Goal: Browse casually: Explore the website without a specific task or goal

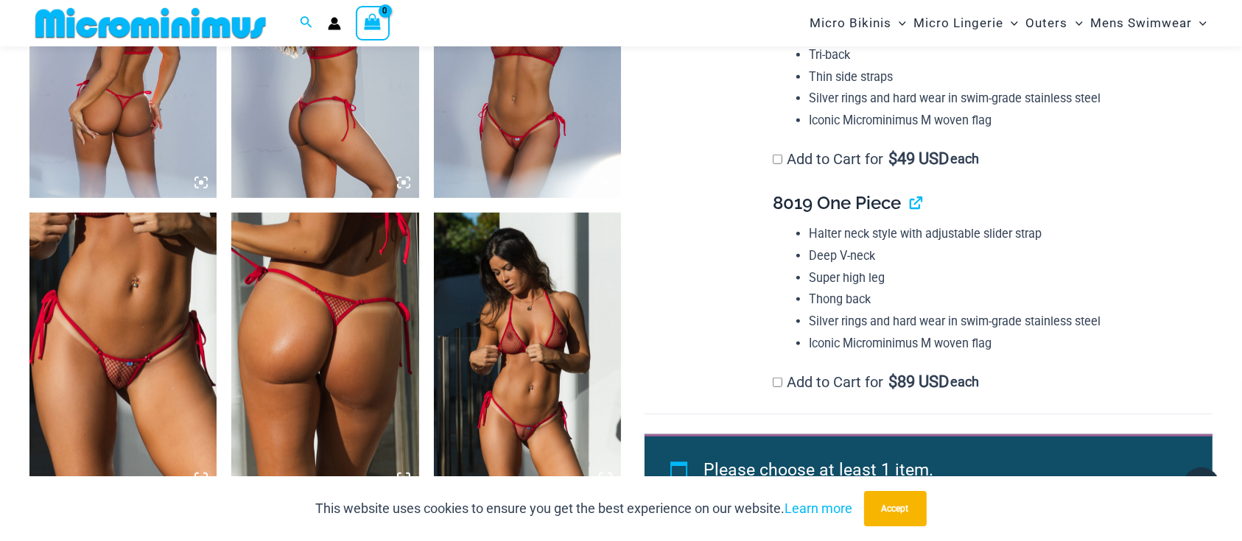
scroll to position [1165, 0]
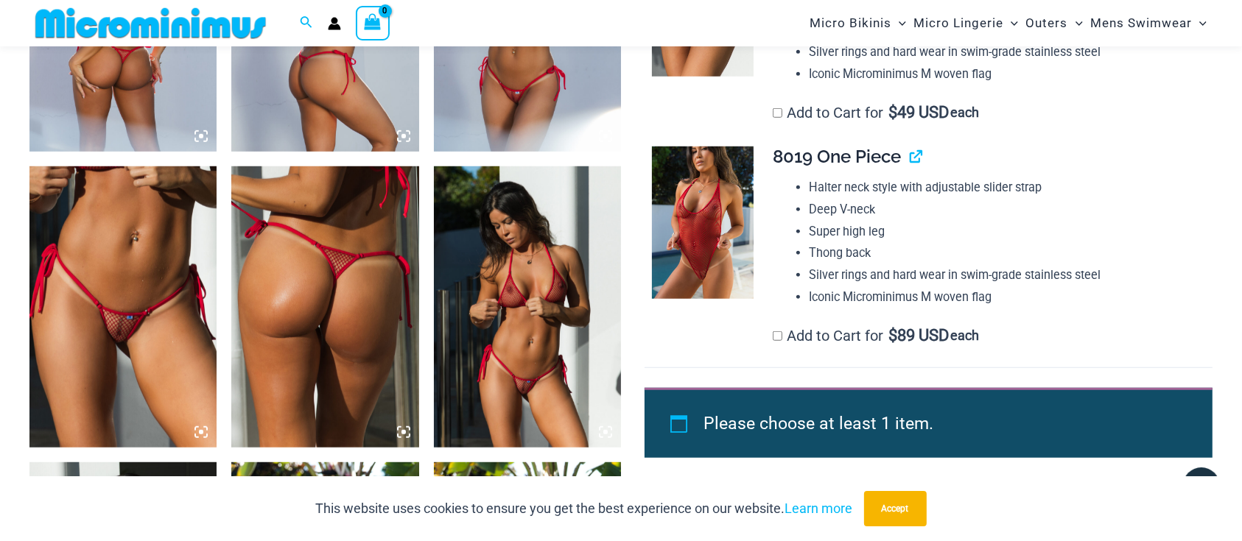
click at [136, 327] on img at bounding box center [122, 306] width 187 height 281
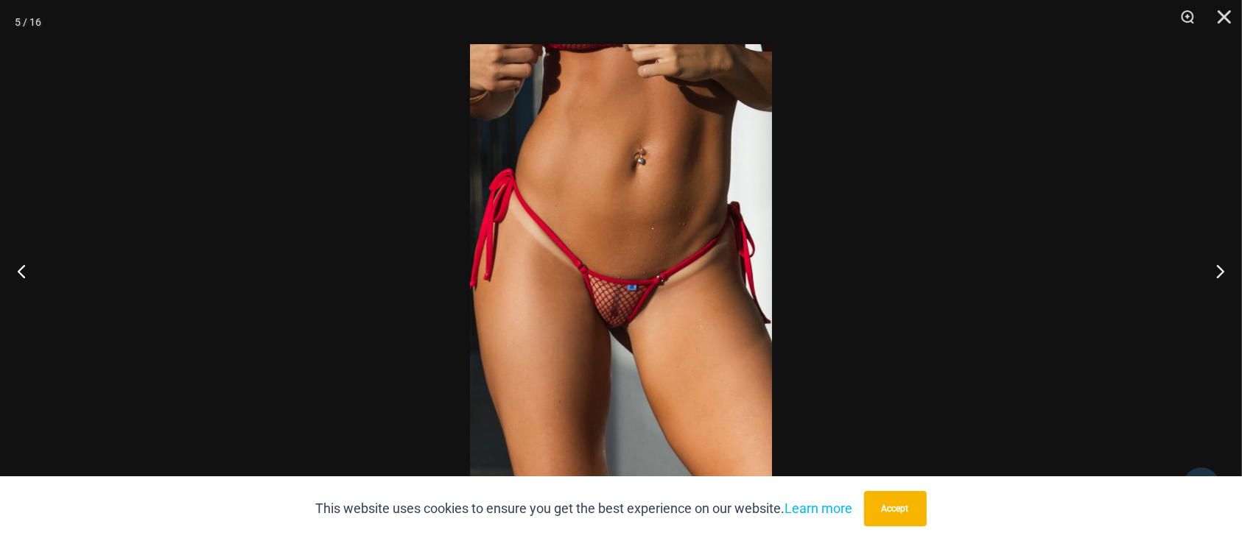
click at [620, 305] on img at bounding box center [621, 270] width 302 height 453
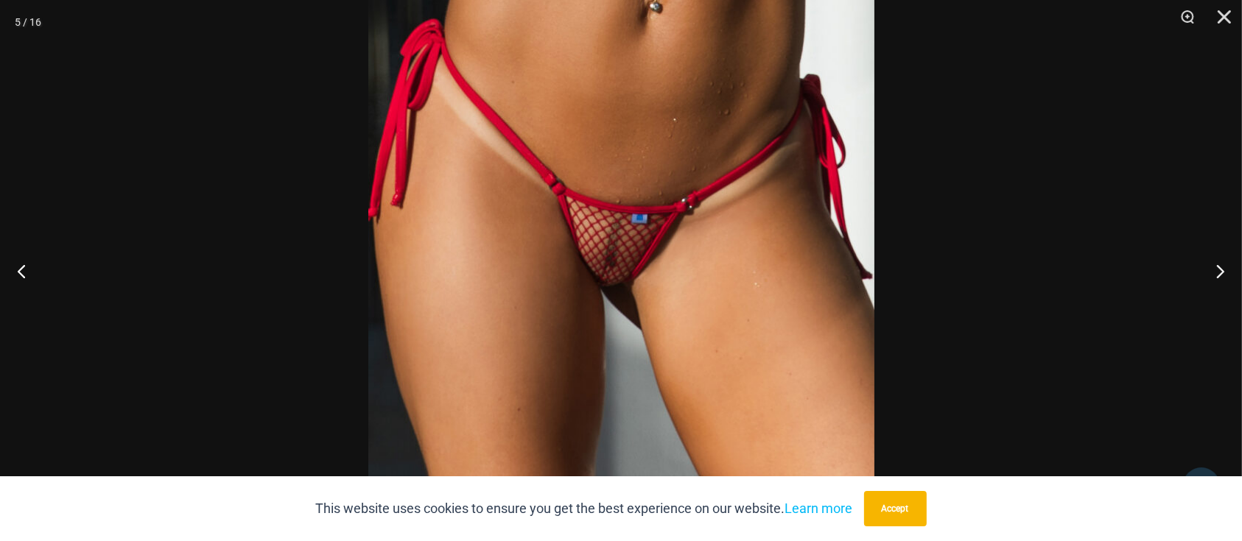
click at [752, 135] on img at bounding box center [621, 190] width 506 height 759
click at [1226, 21] on button "Close" at bounding box center [1219, 22] width 37 height 44
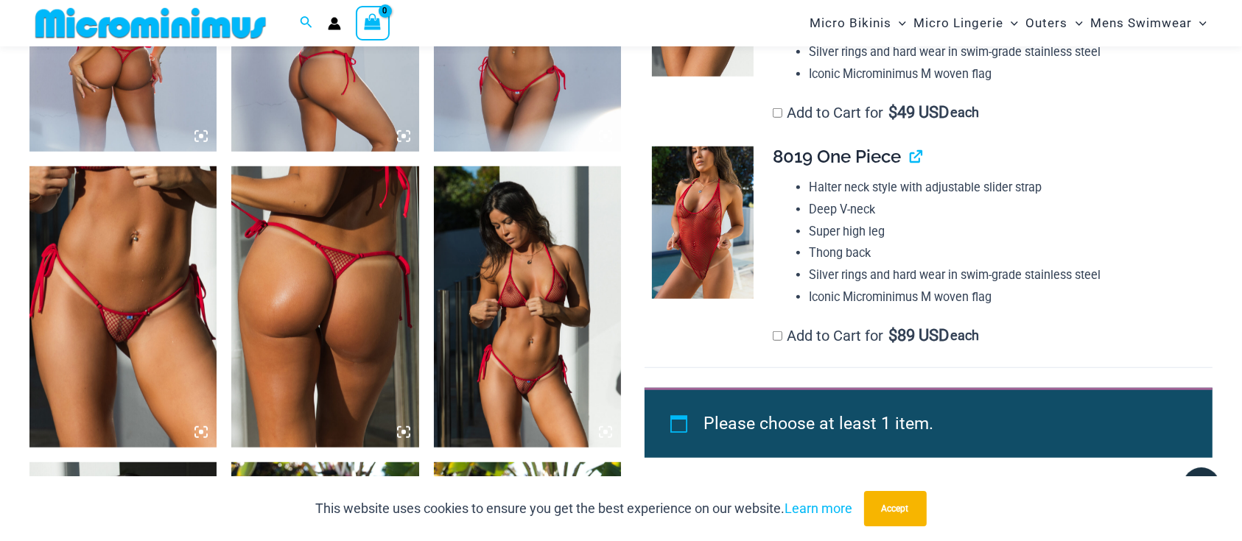
click at [332, 306] on img at bounding box center [324, 306] width 187 height 281
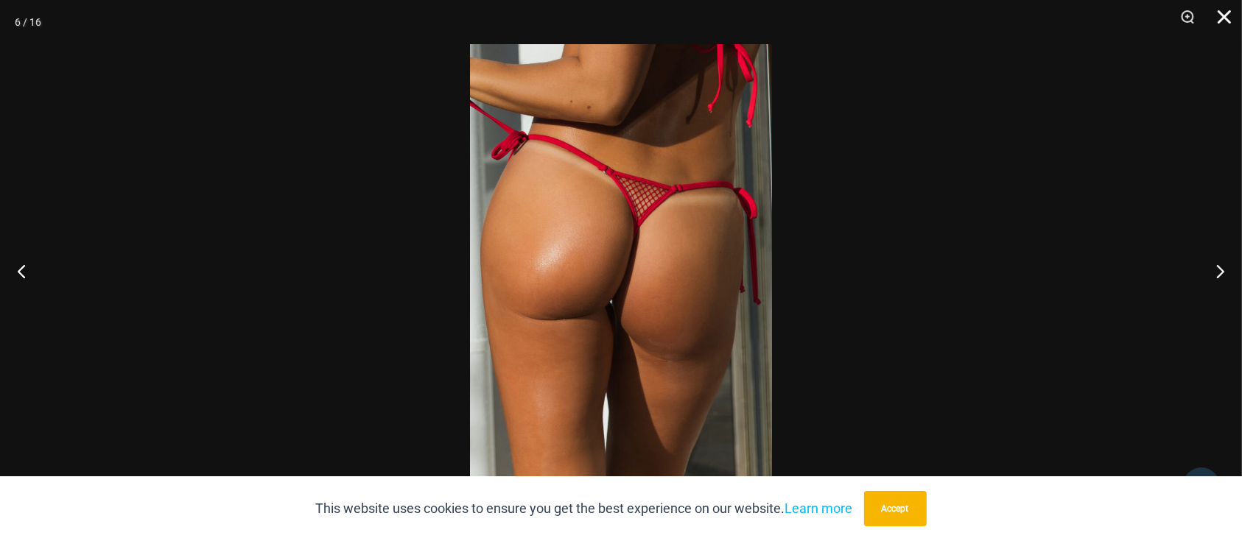
click at [1227, 18] on button "Close" at bounding box center [1219, 22] width 37 height 44
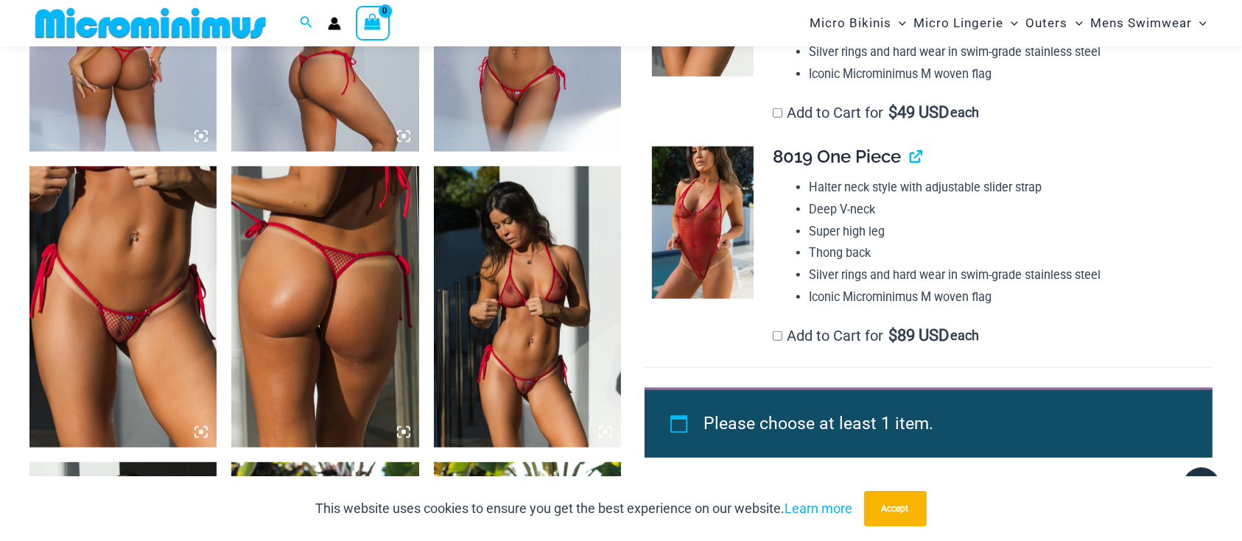
click at [542, 363] on img at bounding box center [527, 306] width 187 height 281
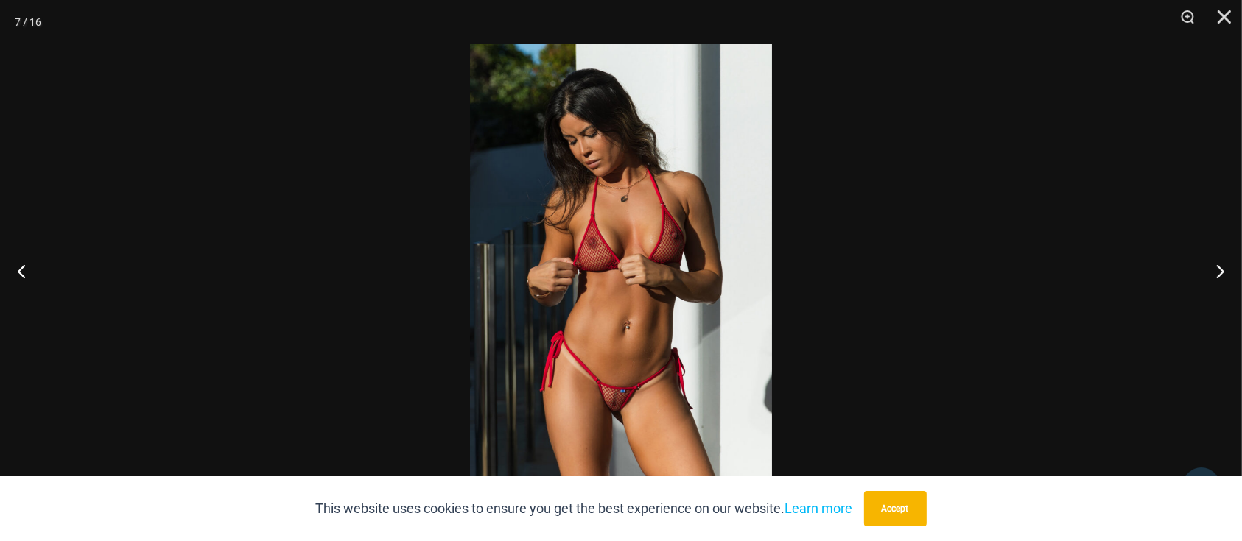
click at [663, 339] on img at bounding box center [621, 270] width 302 height 453
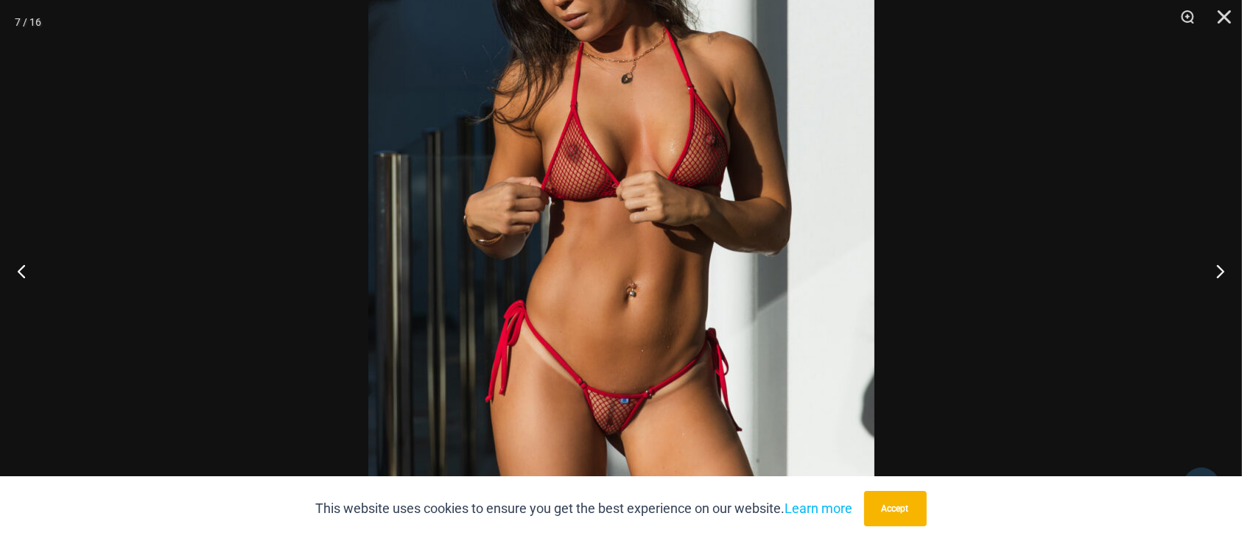
click at [667, 306] on img at bounding box center [621, 199] width 506 height 759
click at [1220, 19] on button "Close" at bounding box center [1219, 22] width 37 height 44
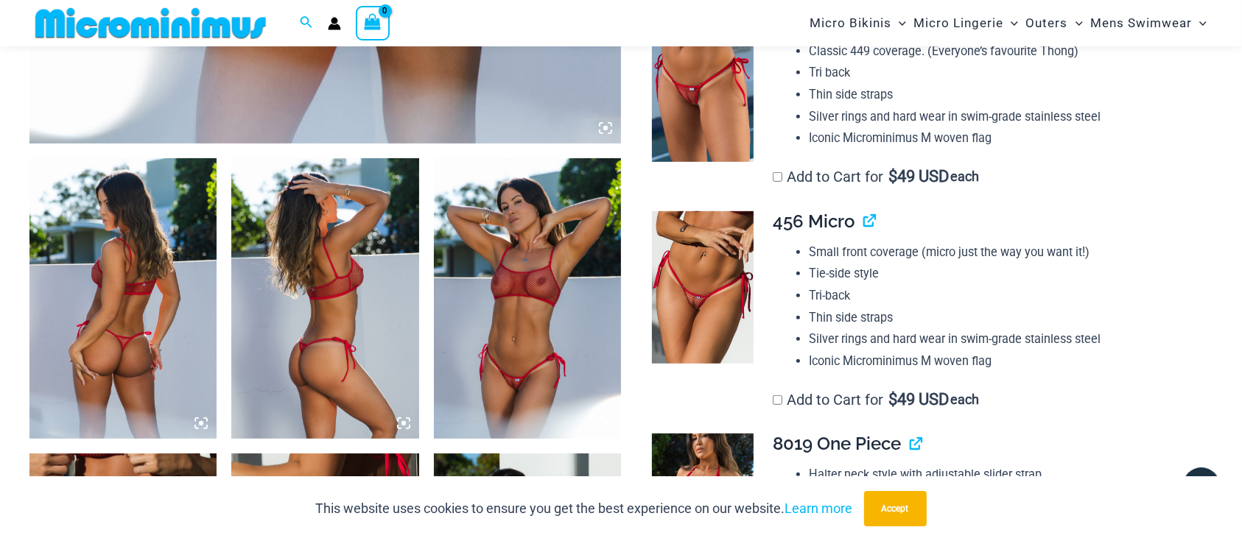
scroll to position [871, 0]
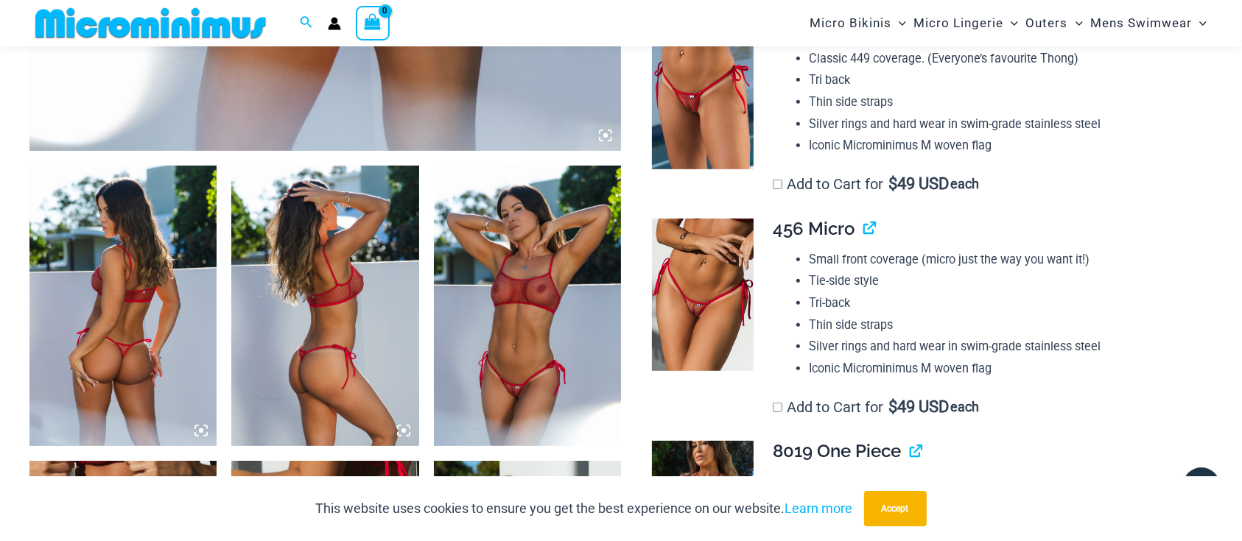
click at [144, 329] on img at bounding box center [122, 306] width 187 height 281
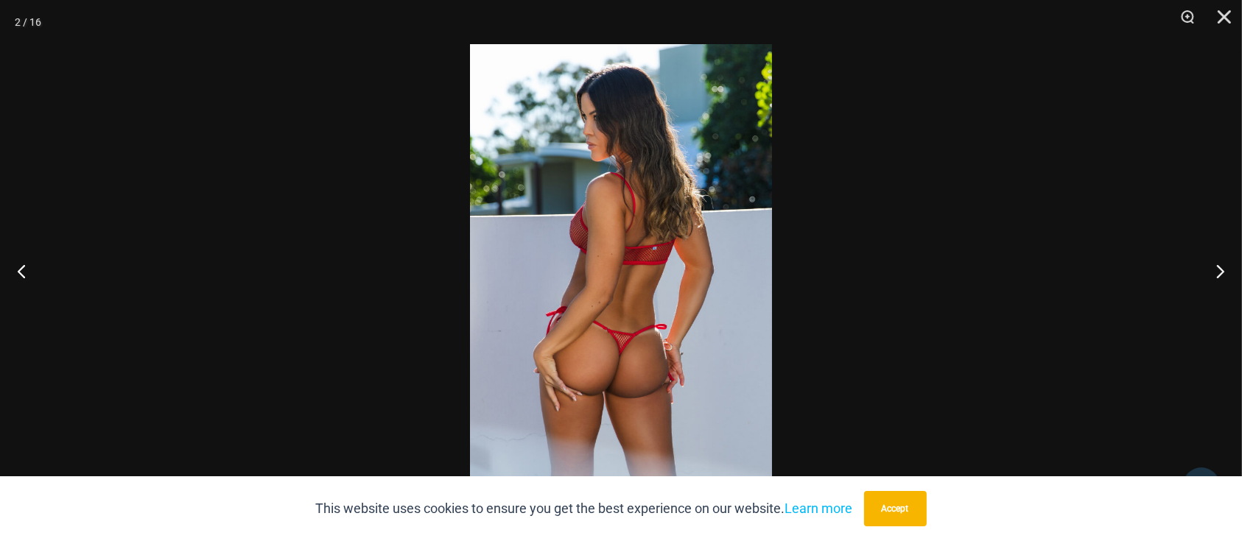
click at [625, 342] on img at bounding box center [621, 270] width 302 height 453
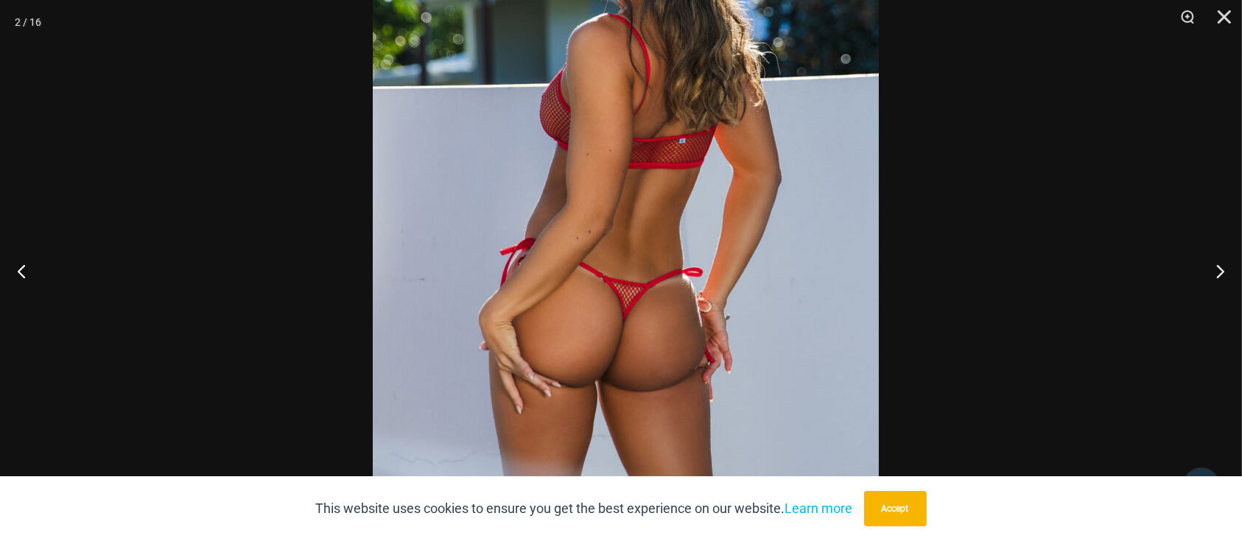
click at [787, 235] on img at bounding box center [626, 178] width 506 height 759
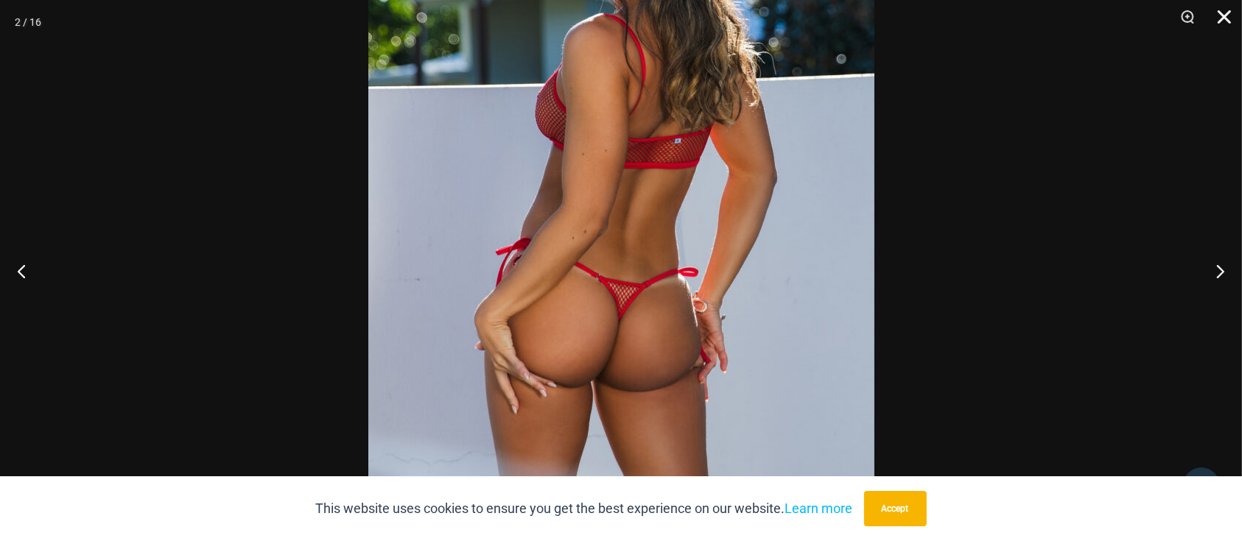
click at [1229, 13] on button "Close" at bounding box center [1219, 22] width 37 height 44
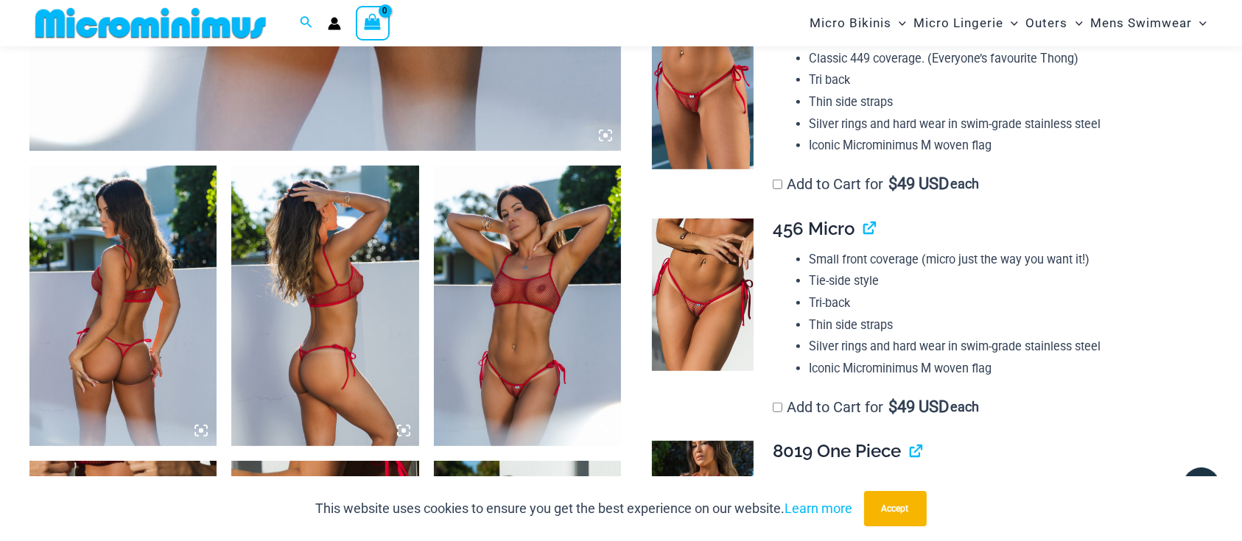
click at [541, 366] on img at bounding box center [527, 306] width 187 height 281
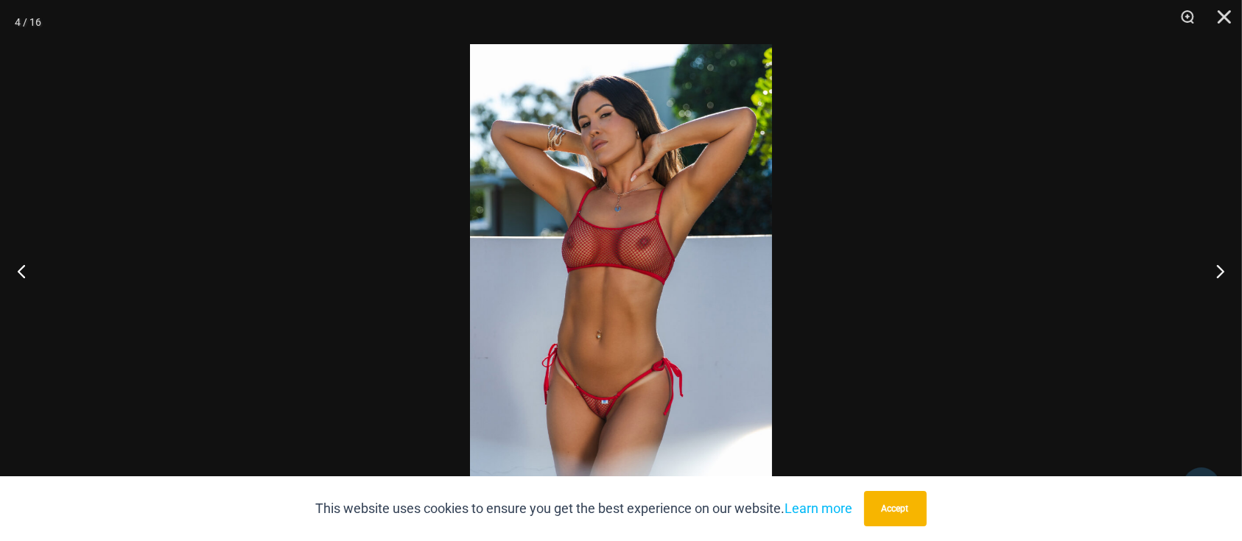
click at [654, 317] on img at bounding box center [621, 270] width 302 height 453
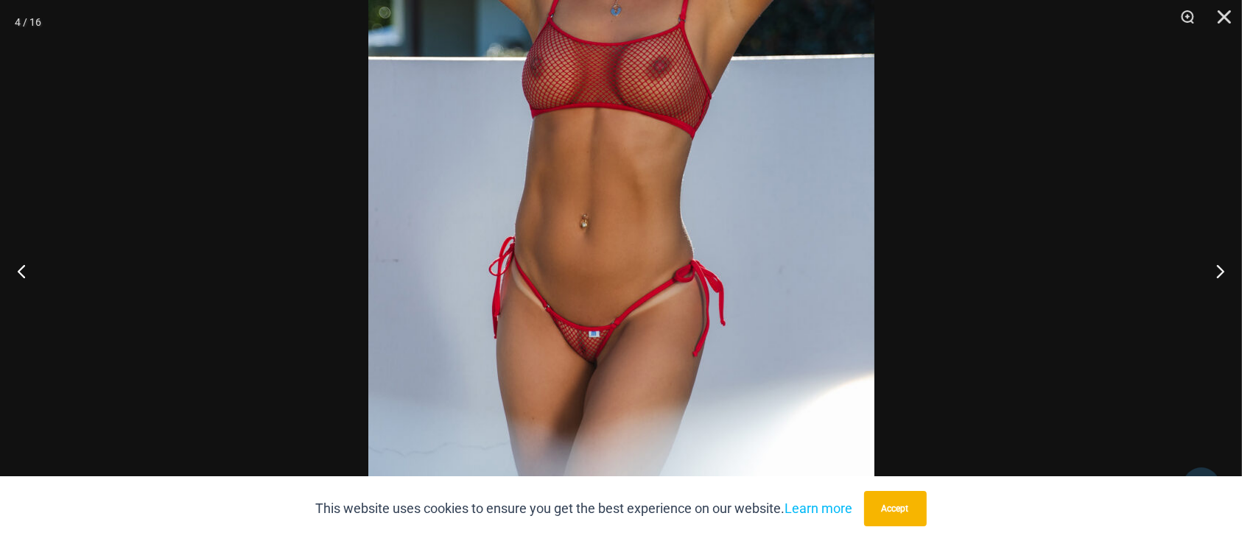
click at [677, 193] on img at bounding box center [621, 114] width 506 height 759
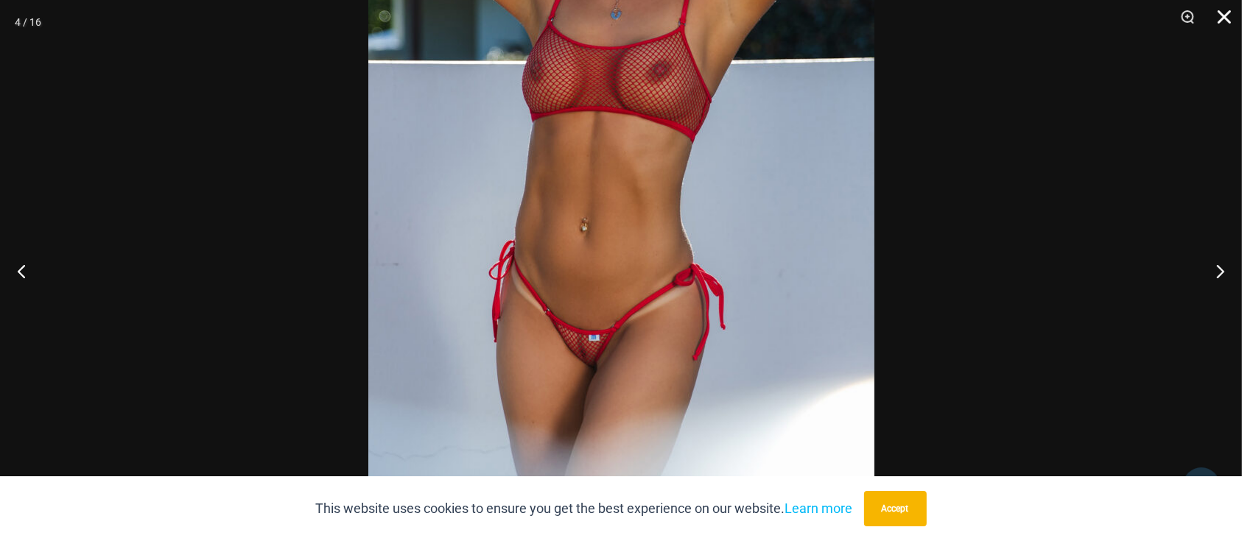
click at [1230, 18] on button "Close" at bounding box center [1219, 22] width 37 height 44
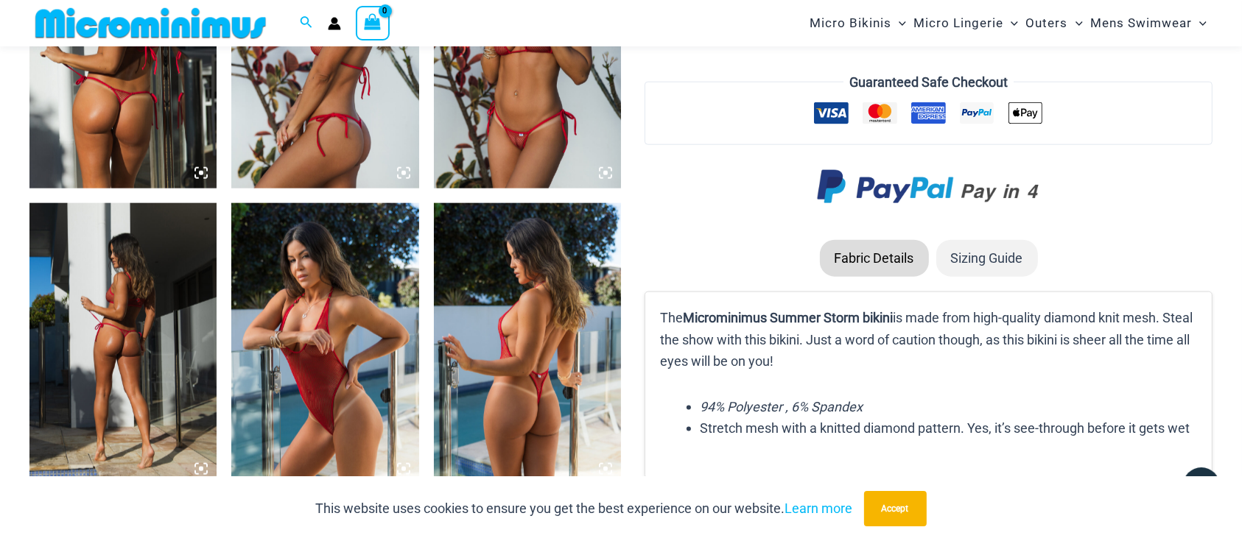
scroll to position [1853, 0]
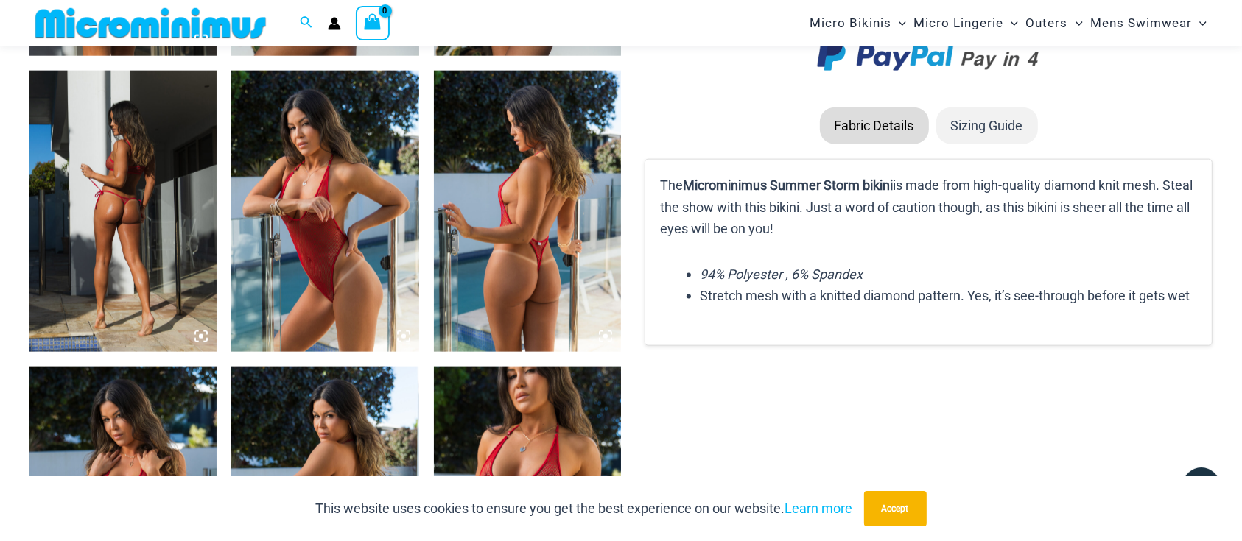
click at [527, 267] on img at bounding box center [527, 211] width 187 height 281
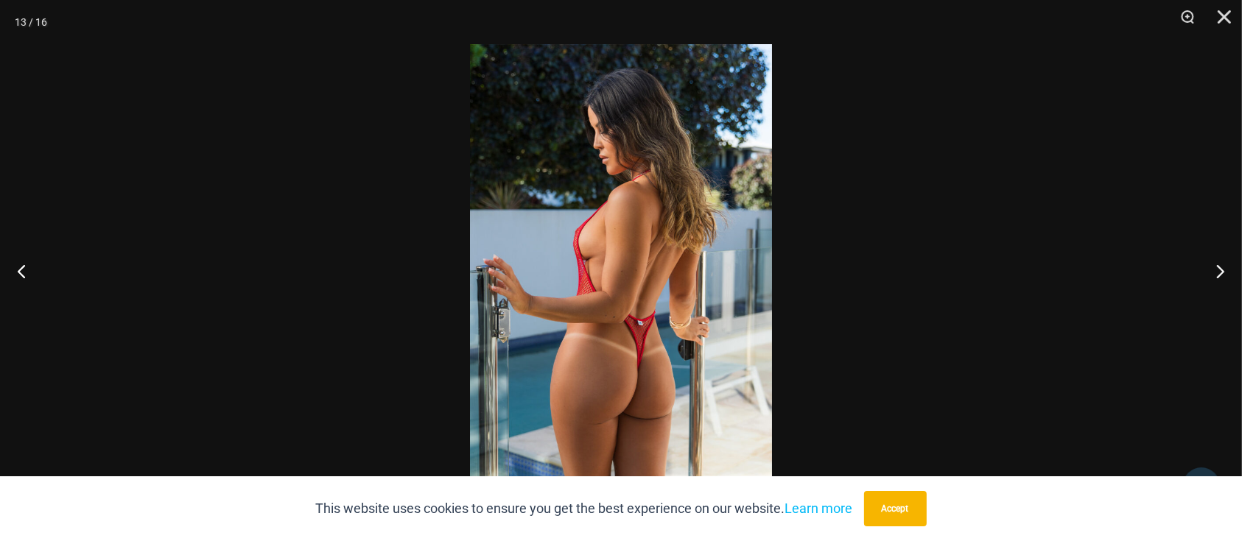
click at [682, 349] on img at bounding box center [621, 270] width 302 height 453
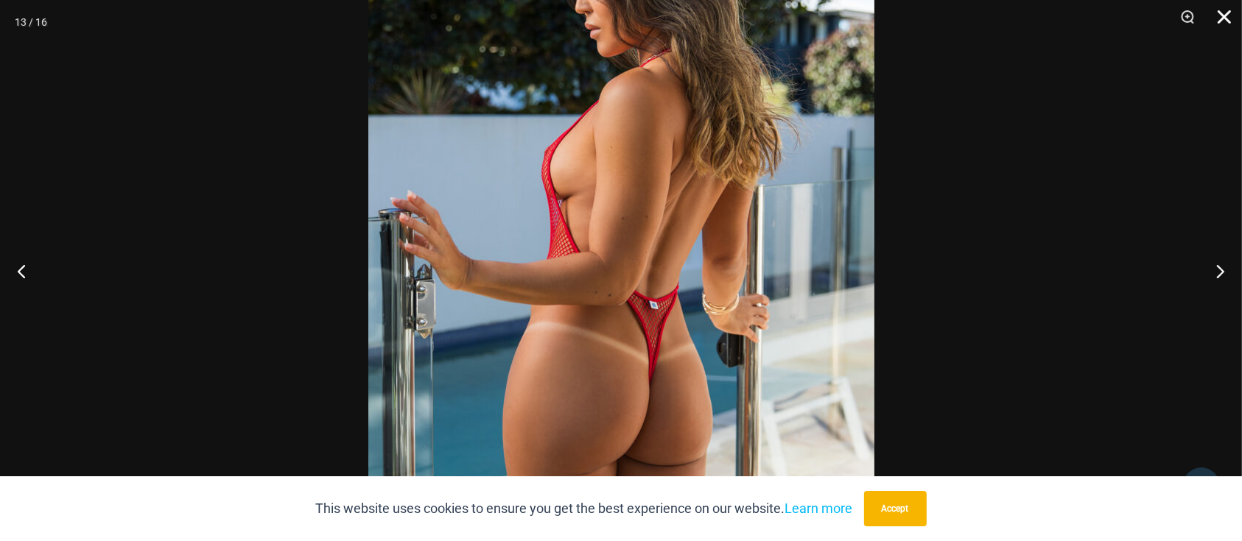
click at [1228, 15] on button "Close" at bounding box center [1219, 22] width 37 height 44
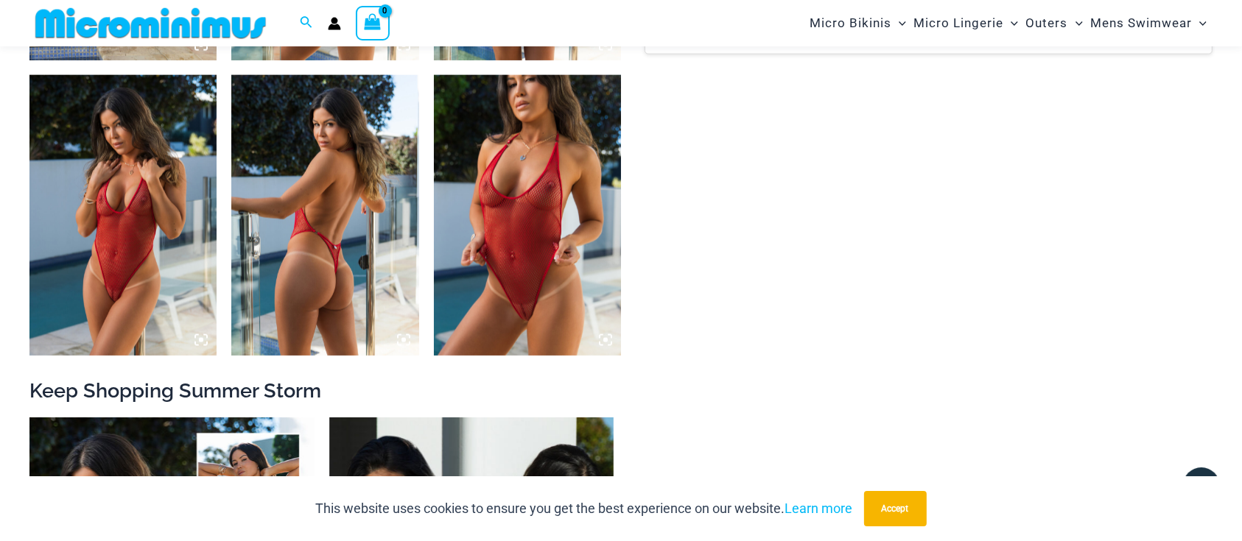
scroll to position [2147, 0]
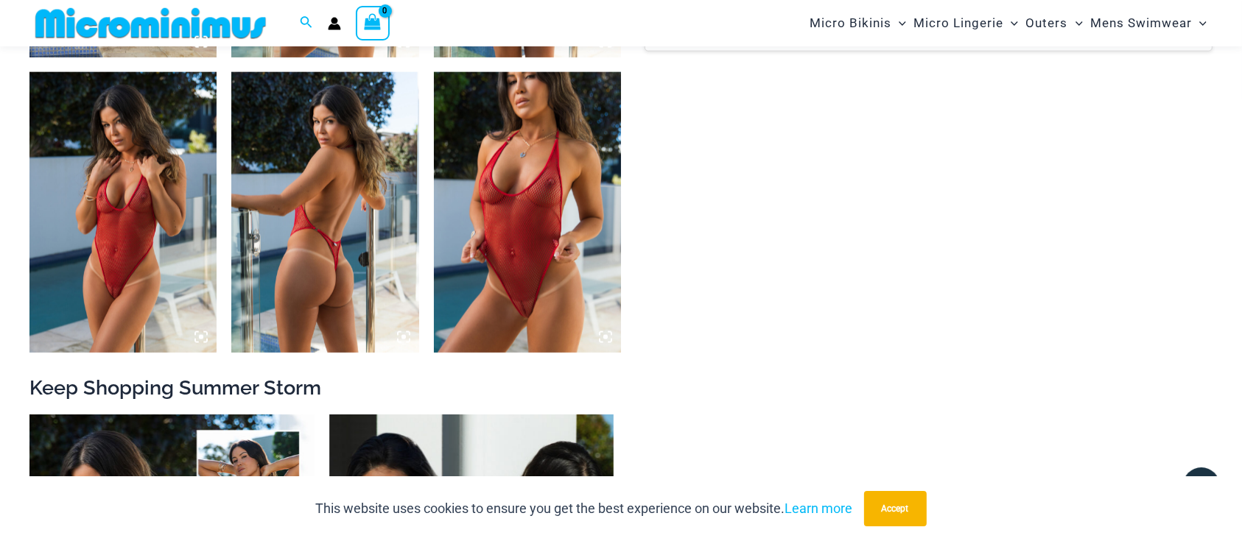
click at [515, 286] on img at bounding box center [527, 212] width 187 height 281
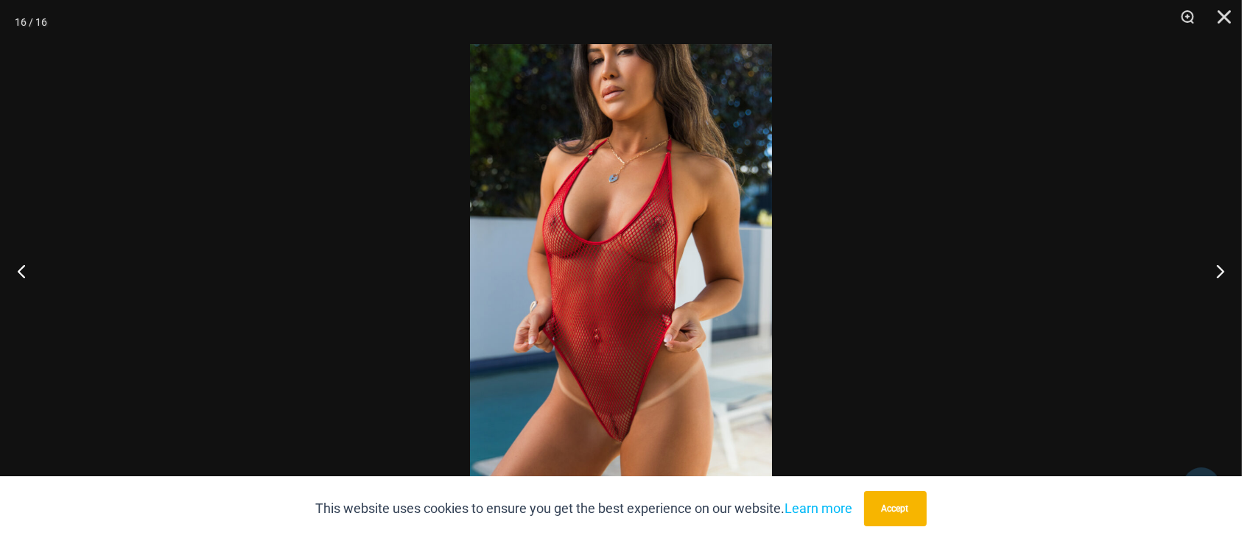
click at [639, 390] on img at bounding box center [621, 270] width 302 height 453
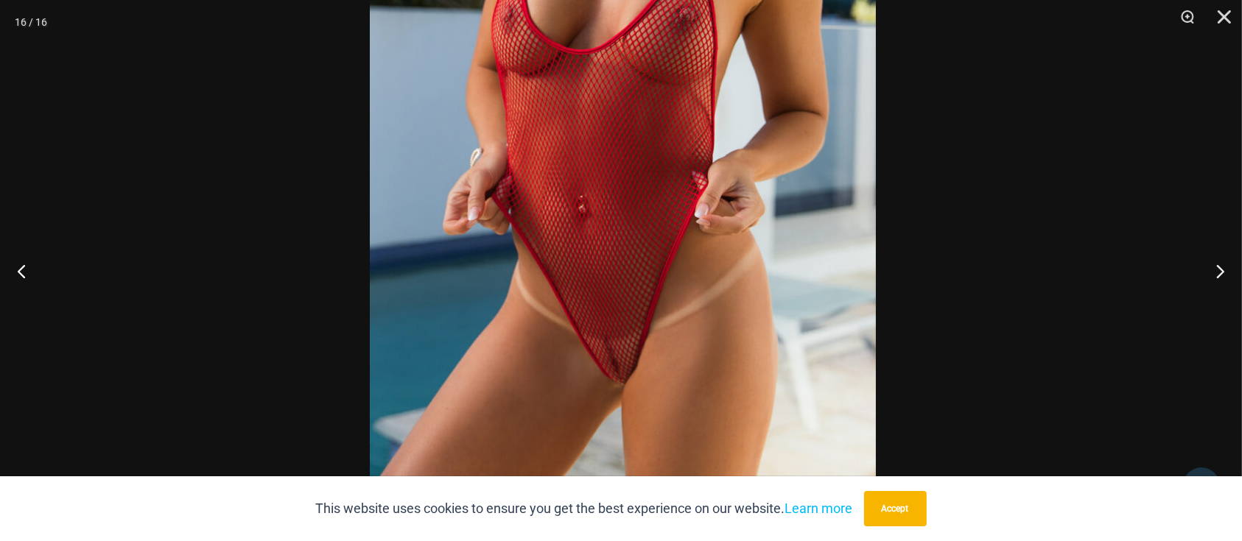
click at [716, 225] on img at bounding box center [623, 97] width 506 height 759
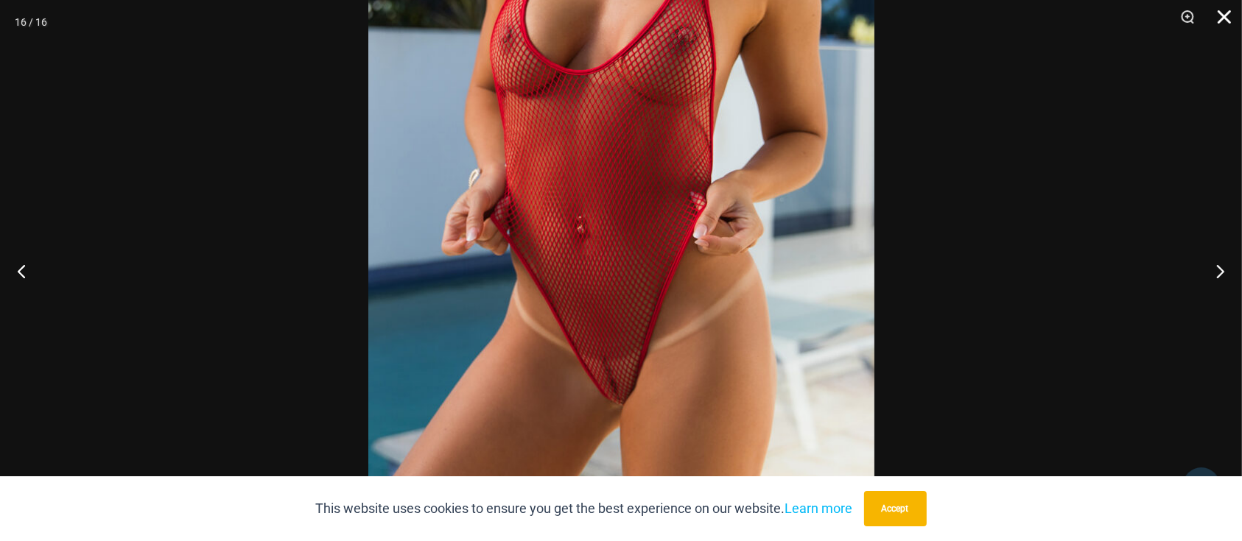
click at [1223, 17] on button "Close" at bounding box center [1219, 22] width 37 height 44
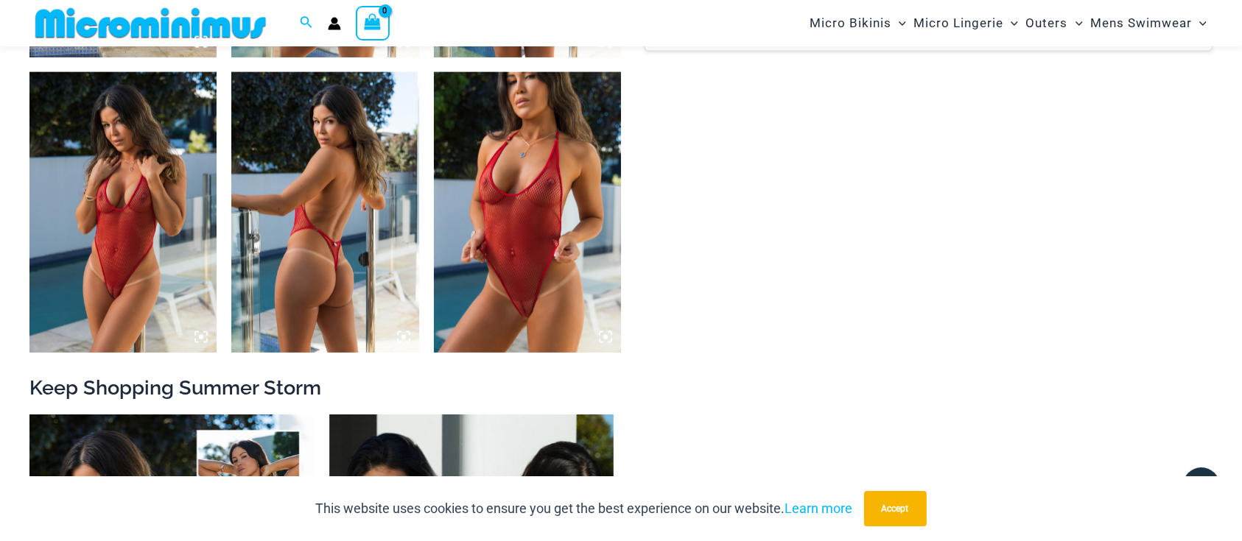
click at [109, 270] on img at bounding box center [122, 212] width 187 height 281
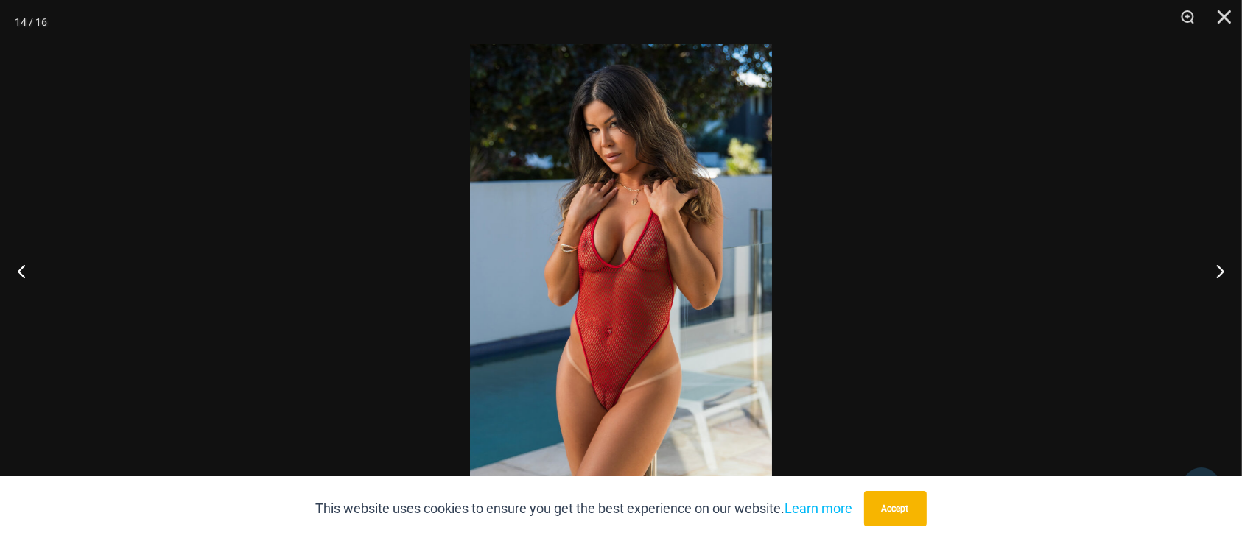
click at [633, 393] on img at bounding box center [621, 270] width 302 height 453
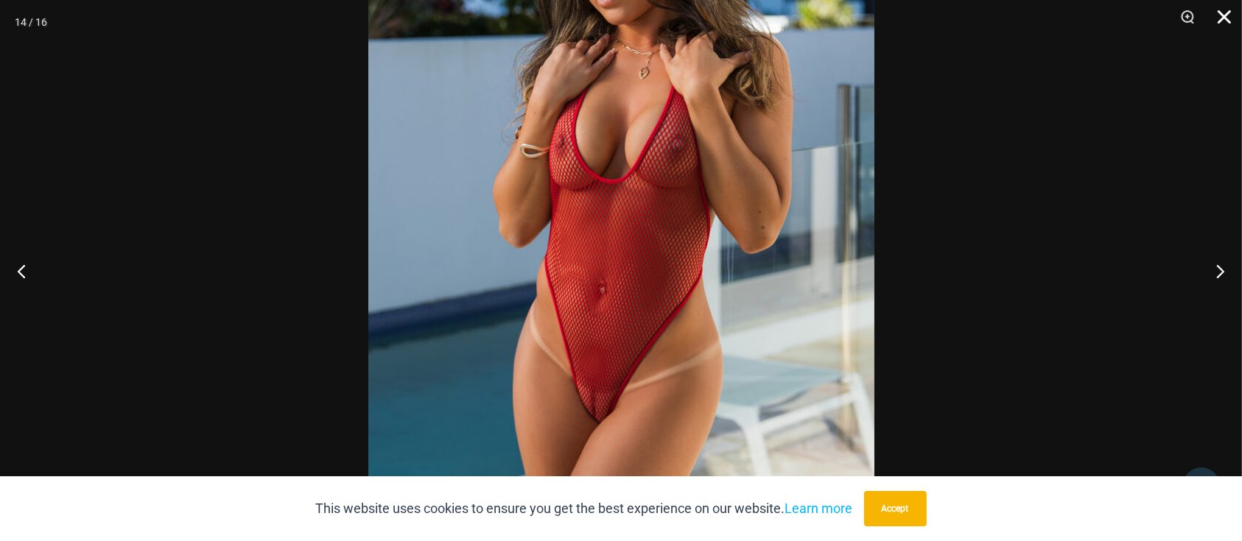
click at [1225, 21] on button "Close" at bounding box center [1219, 22] width 37 height 44
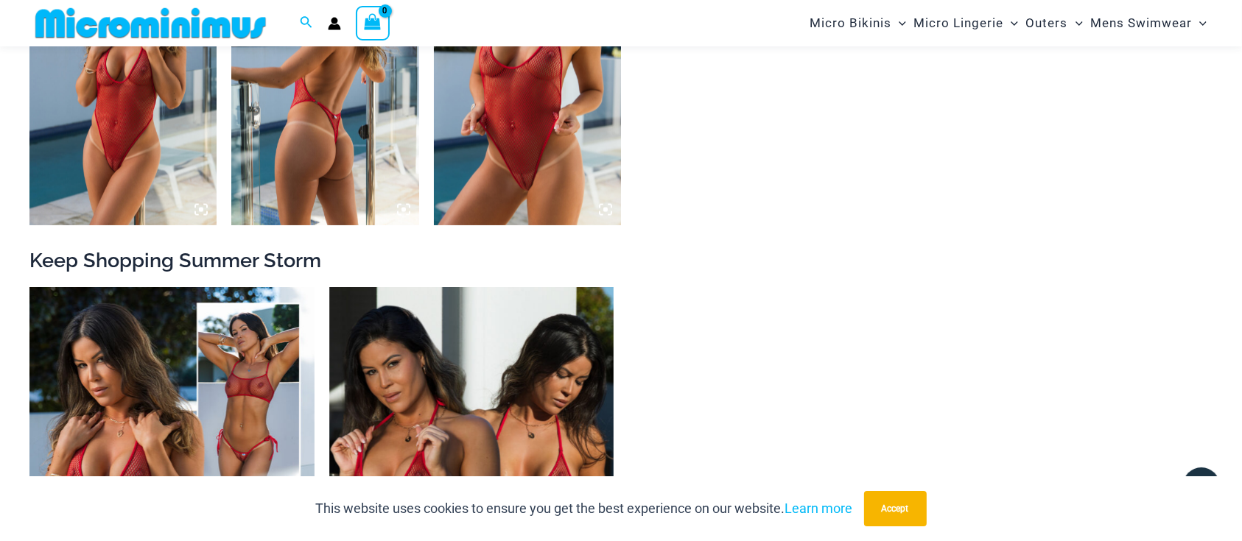
scroll to position [2540, 0]
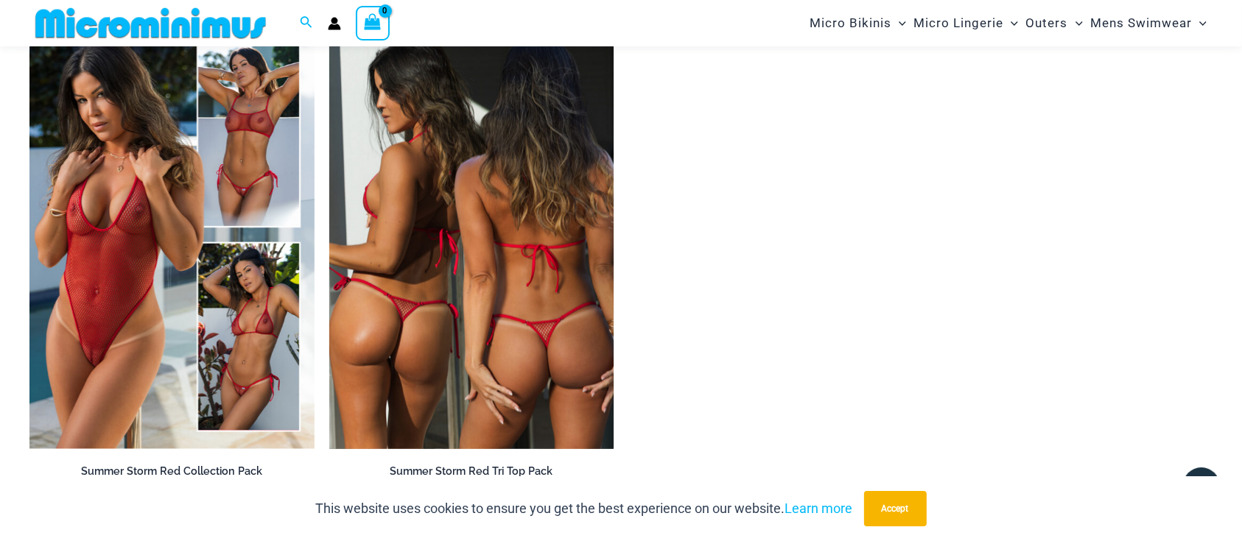
click at [510, 303] on img at bounding box center [471, 235] width 285 height 427
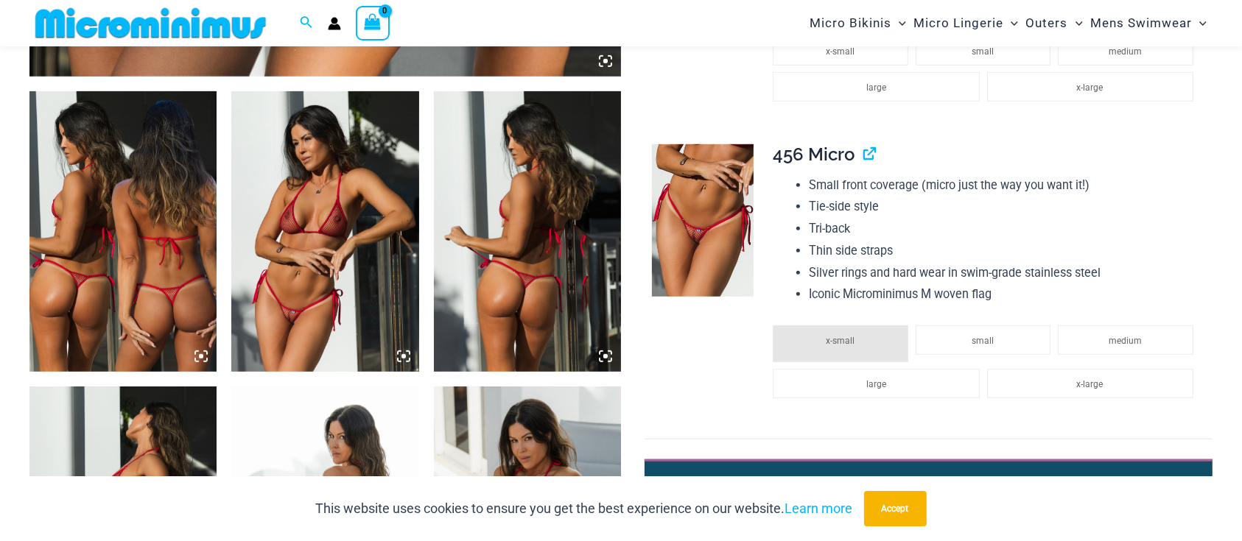
scroll to position [968, 0]
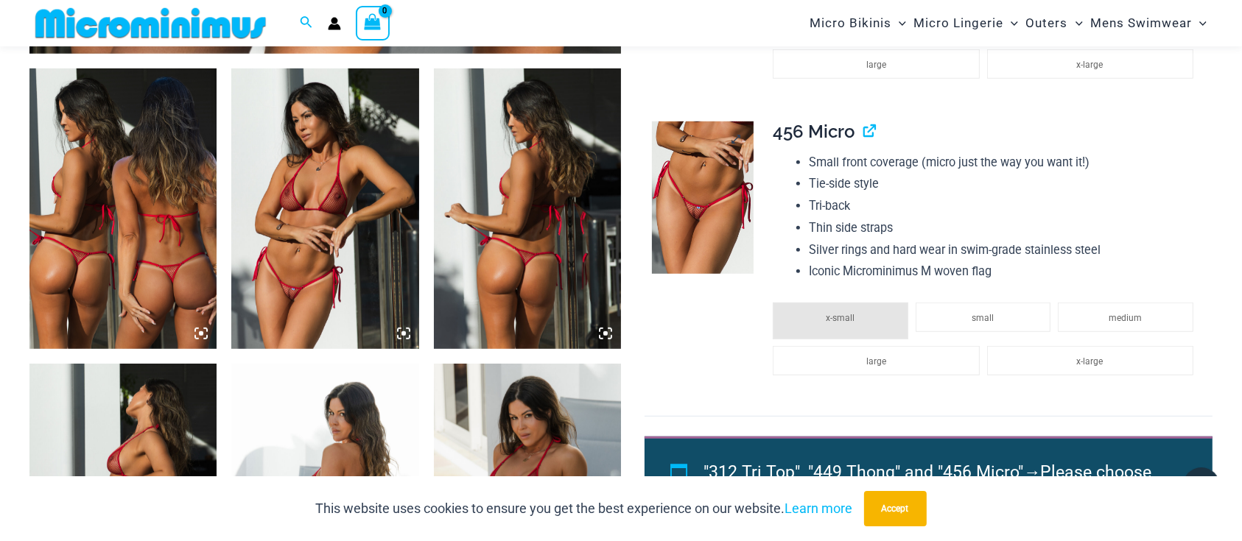
click at [703, 229] on img at bounding box center [703, 198] width 102 height 152
